Goal: Information Seeking & Learning: Learn about a topic

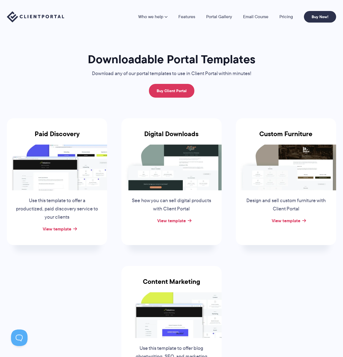
click at [282, 160] on img at bounding box center [286, 167] width 100 height 46
click at [279, 223] on link "View template" at bounding box center [286, 220] width 29 height 7
click at [63, 230] on link "View template" at bounding box center [57, 229] width 29 height 7
click at [171, 177] on img at bounding box center [171, 167] width 100 height 46
click at [166, 229] on div "Digital Downloads See how you can sell digital products with Client Portal View…" at bounding box center [171, 181] width 100 height 127
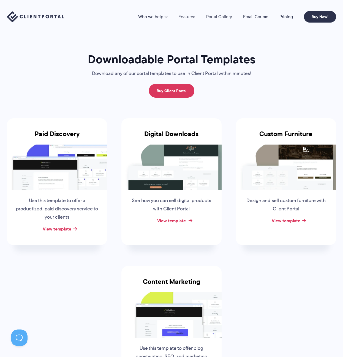
click at [168, 222] on link "View template" at bounding box center [171, 220] width 29 height 7
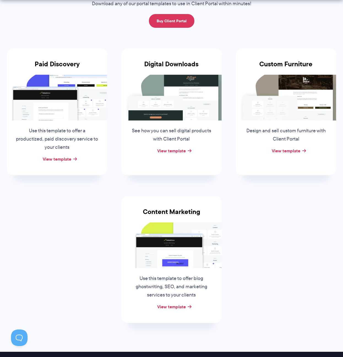
scroll to position [99, 0]
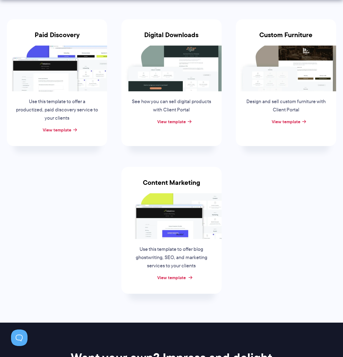
click at [167, 279] on link "View template" at bounding box center [171, 277] width 29 height 7
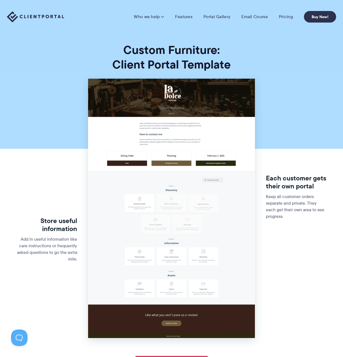
click at [282, 156] on div "Each customer gets their own portal Keep all customer orders separate and priva…" at bounding box center [296, 201] width 60 height 102
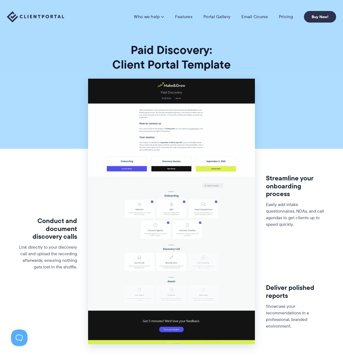
click at [222, 165] on img at bounding box center [171, 212] width 166 height 266
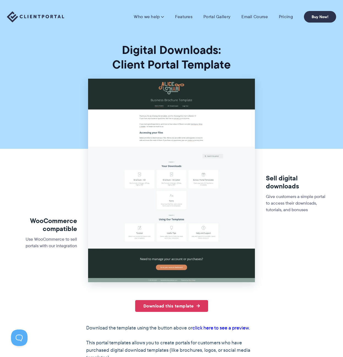
click at [221, 191] on img at bounding box center [171, 181] width 166 height 204
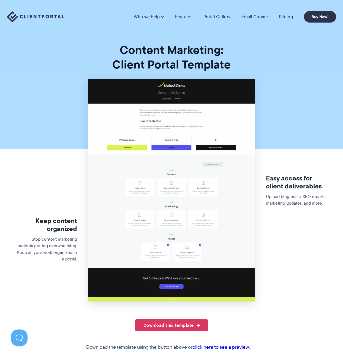
click at [261, 225] on div at bounding box center [171, 226] width 189 height 152
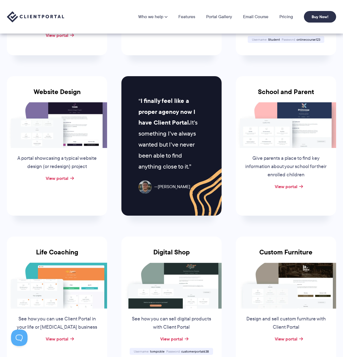
scroll to position [195, 0]
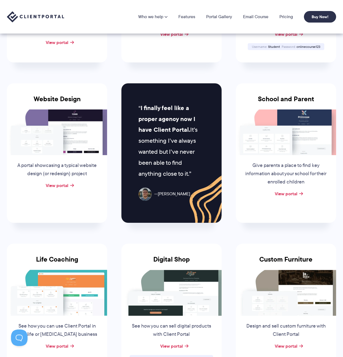
click at [75, 122] on img at bounding box center [57, 133] width 100 height 46
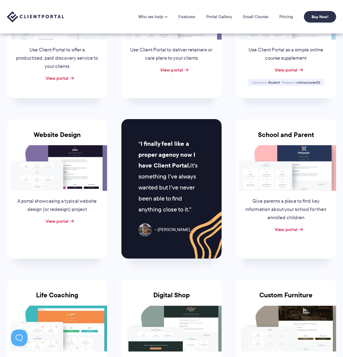
scroll to position [40, 0]
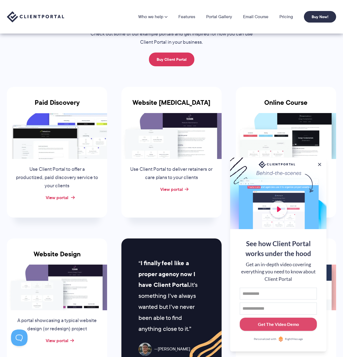
click at [50, 196] on link "View portal" at bounding box center [57, 197] width 23 height 7
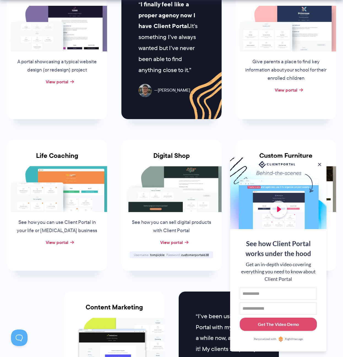
scroll to position [307, 0]
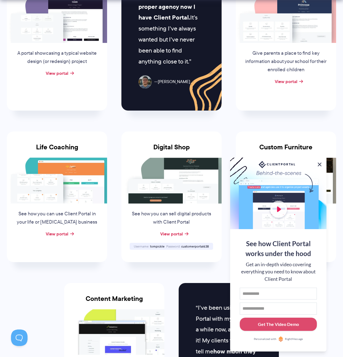
click at [320, 164] on button at bounding box center [319, 164] width 7 height 7
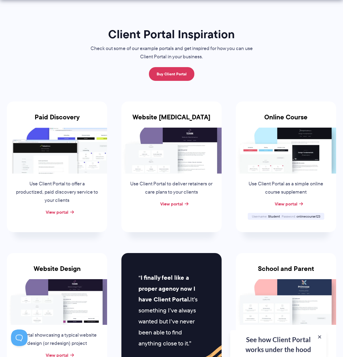
scroll to position [109, 0]
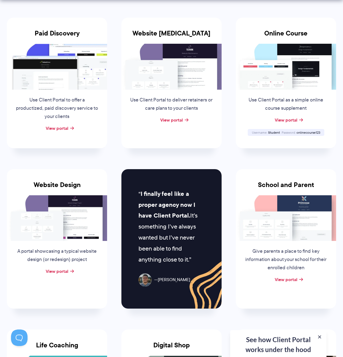
click at [78, 72] on img at bounding box center [57, 67] width 100 height 46
click at [63, 127] on link "View portal" at bounding box center [57, 128] width 23 height 7
click at [84, 79] on img at bounding box center [57, 67] width 100 height 46
click at [64, 125] on link "View portal" at bounding box center [57, 128] width 23 height 7
